Goal: Task Accomplishment & Management: Use online tool/utility

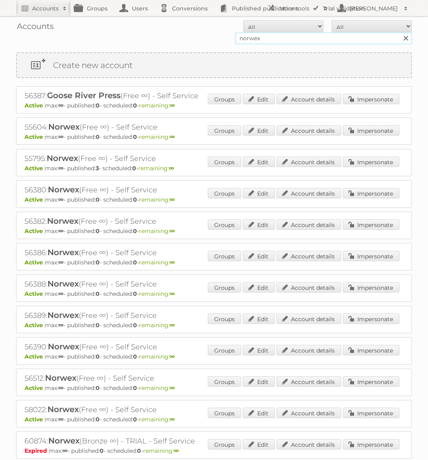
click at [305, 35] on input "norwex" at bounding box center [323, 38] width 177 height 12
type input "GAMMA"
click at [400, 32] on input "Search" at bounding box center [406, 38] width 12 height 12
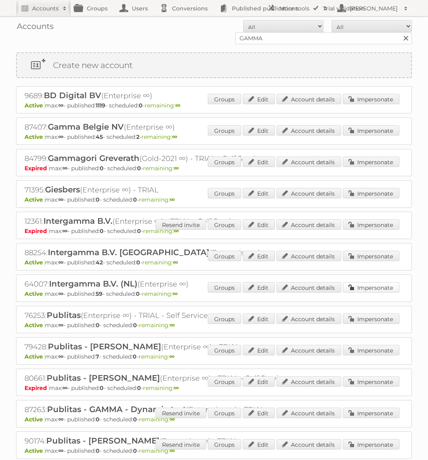
click at [370, 286] on link "Impersonate" at bounding box center [371, 287] width 57 height 10
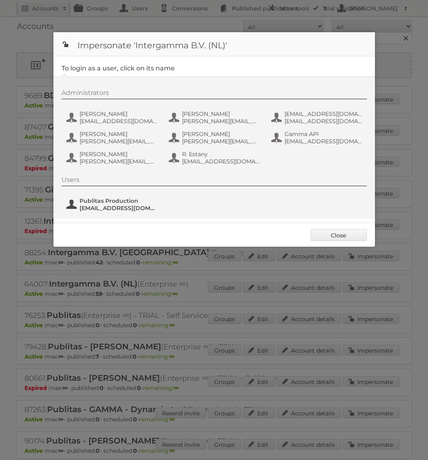
click at [105, 205] on span "[EMAIL_ADDRESS][DOMAIN_NAME]" at bounding box center [119, 207] width 78 height 7
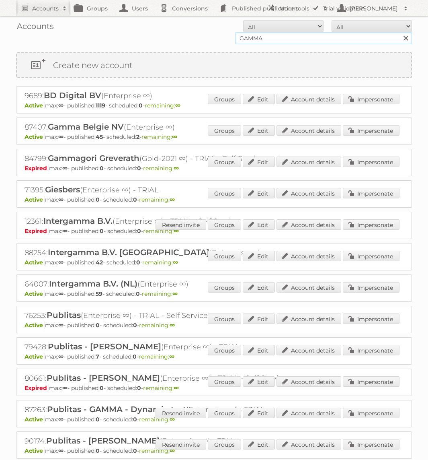
click at [237, 32] on input "GAMMA" at bounding box center [323, 38] width 177 height 12
type input "KARWEI"
click at [400, 32] on input "Search" at bounding box center [406, 38] width 12 height 12
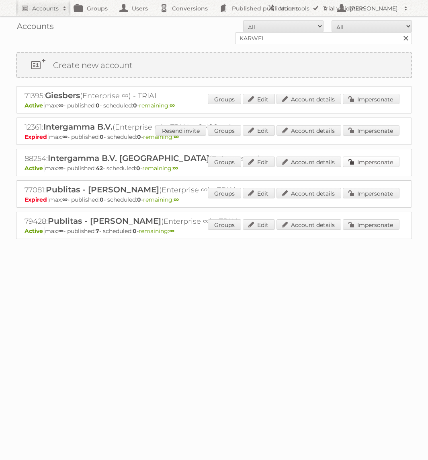
click at [360, 164] on link "Impersonate" at bounding box center [371, 161] width 57 height 10
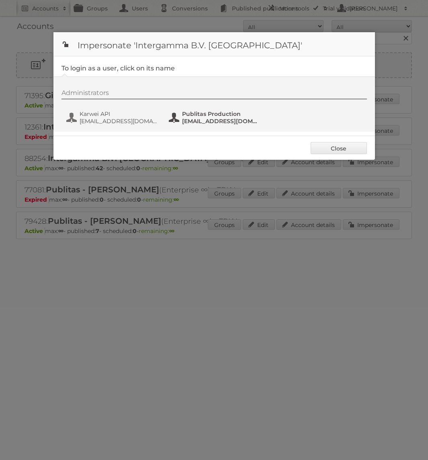
click at [213, 117] on span "Publitas Production" at bounding box center [221, 113] width 78 height 7
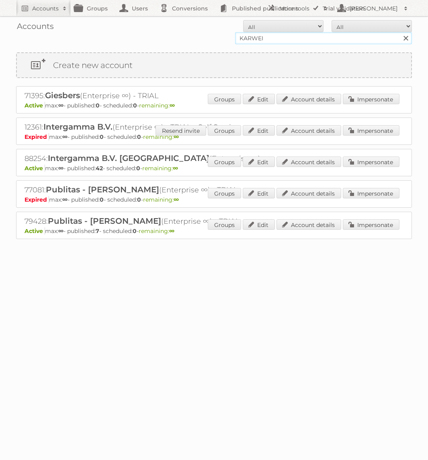
click at [291, 36] on input "KARWEI" at bounding box center [323, 38] width 177 height 12
type input "bol.com"
click at [400, 32] on input "Search" at bounding box center [406, 38] width 12 height 12
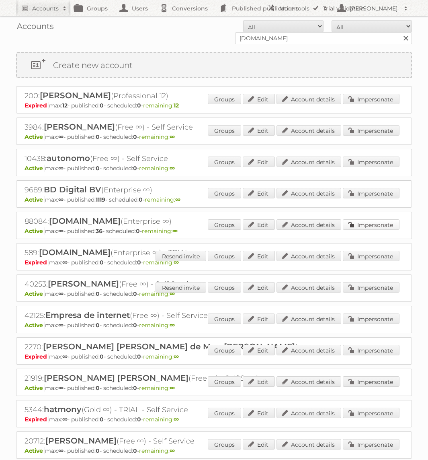
click at [362, 225] on link "Impersonate" at bounding box center [371, 224] width 57 height 10
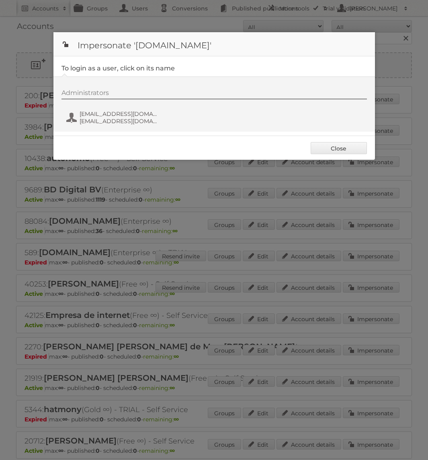
click at [154, 108] on div "Administrators [EMAIL_ADDRESS][DOMAIN_NAME] [EMAIL_ADDRESS][DOMAIN_NAME]" at bounding box center [219, 108] width 314 height 39
click at [122, 116] on span "[EMAIL_ADDRESS][DOMAIN_NAME]" at bounding box center [119, 113] width 78 height 7
